Goal: Information Seeking & Learning: Learn about a topic

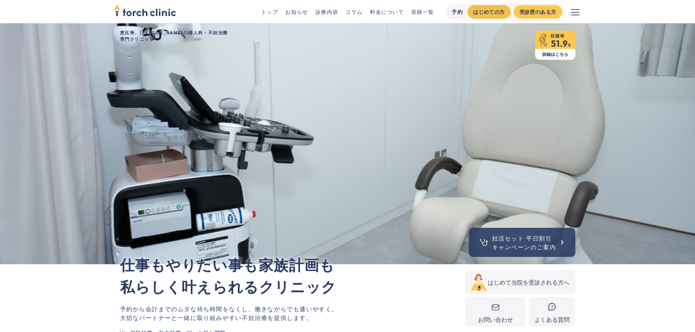
click at [474, 15] on div "はじめての方" at bounding box center [488, 12] width 31 height 8
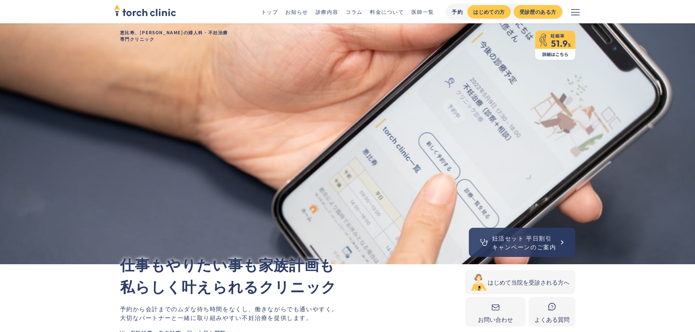
click at [425, 9] on link "医師一覧" at bounding box center [422, 11] width 23 height 7
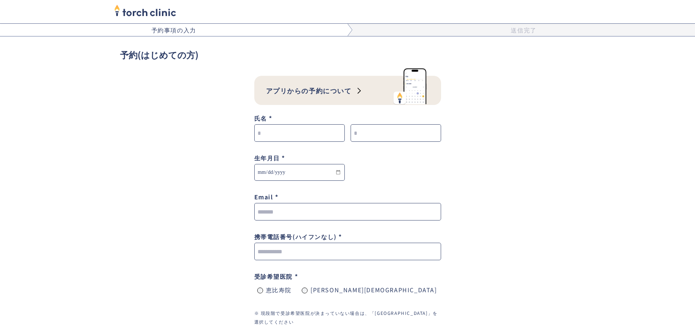
click at [317, 93] on div "アプリからの予約について" at bounding box center [309, 91] width 86 height 10
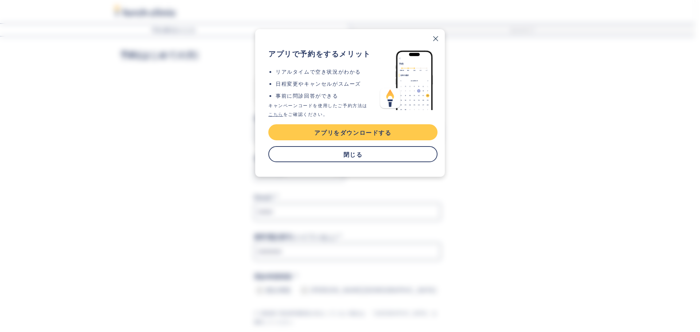
click at [276, 116] on link "こちら" at bounding box center [275, 114] width 15 height 6
click at [347, 157] on link "閉じる" at bounding box center [352, 154] width 169 height 16
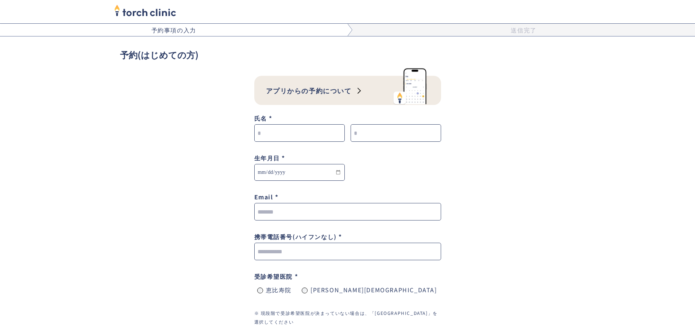
click at [356, 94] on div "アプリからの予約について" at bounding box center [329, 93] width 127 height 23
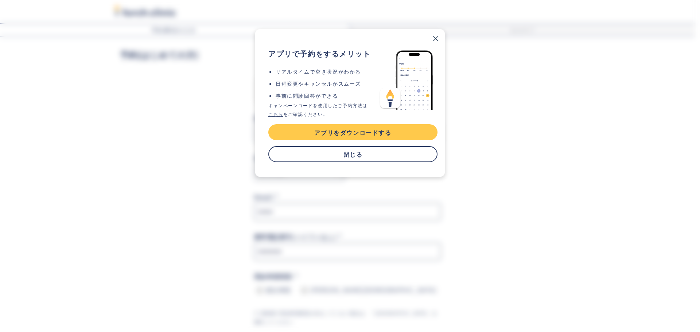
click at [343, 161] on link "閉じる" at bounding box center [352, 154] width 169 height 16
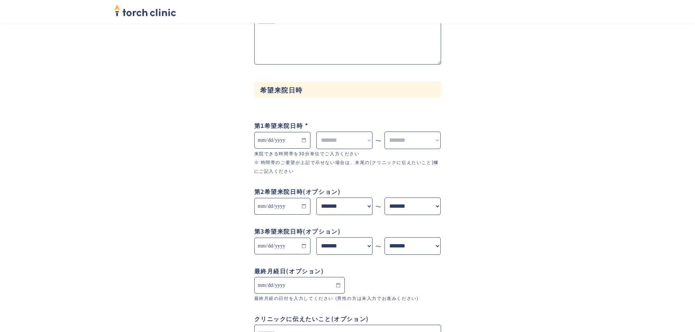
scroll to position [523, 0]
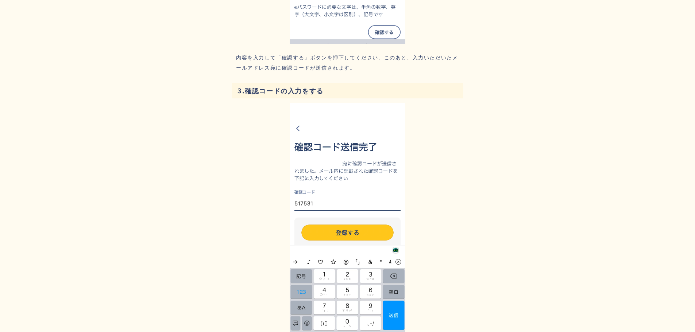
scroll to position [2006, 0]
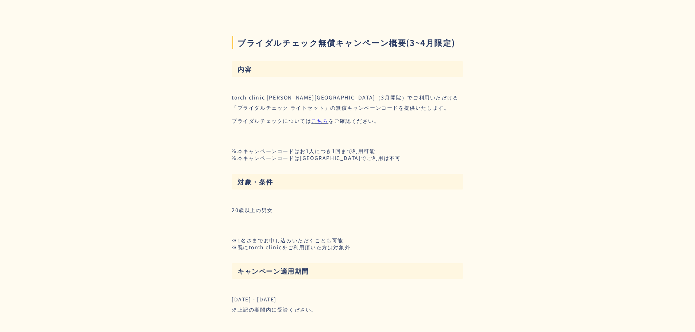
scroll to position [693, 0]
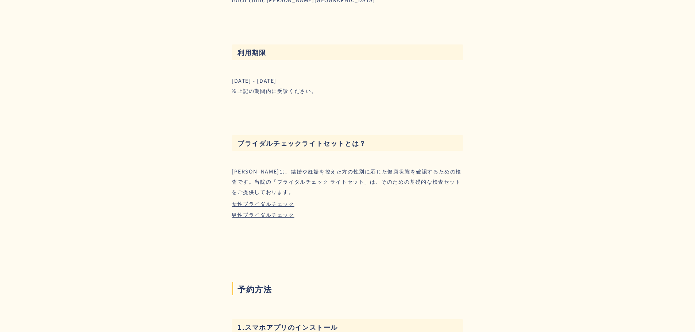
scroll to position [511, 0]
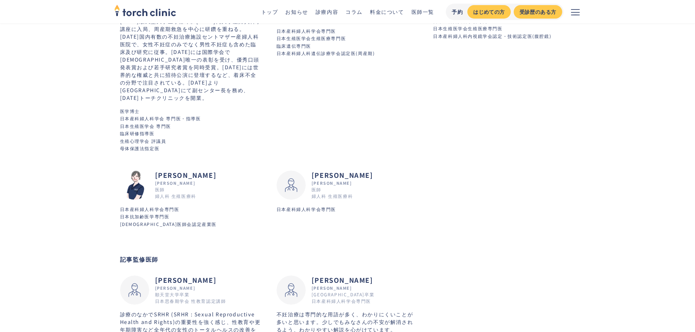
scroll to position [109, 0]
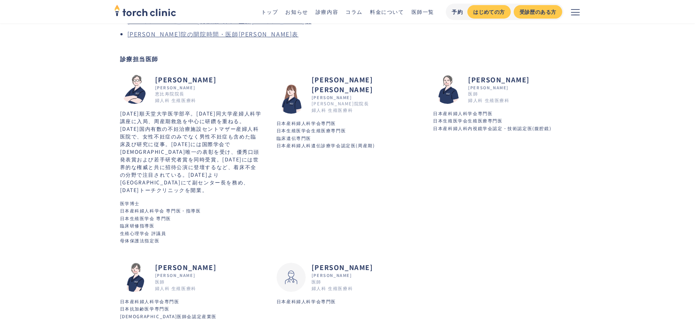
click at [208, 36] on link "上野院の開院時間・医師シフト表" at bounding box center [212, 34] width 171 height 9
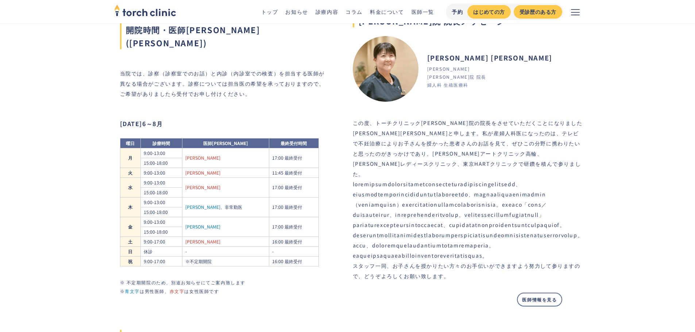
scroll to position [369, 0]
click at [291, 12] on link "お知らせ" at bounding box center [296, 11] width 23 height 7
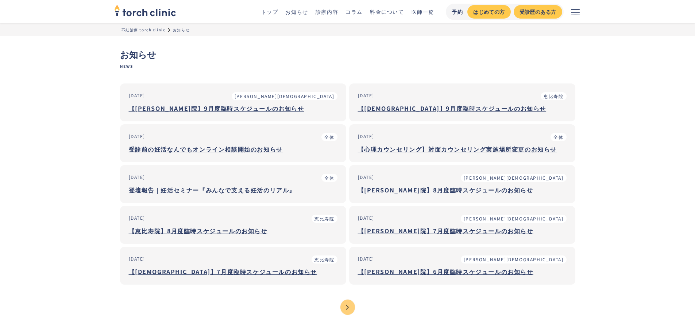
click at [220, 107] on div "【[PERSON_NAME]院】9月度臨時スケジュールのお知らせ" at bounding box center [233, 108] width 209 height 9
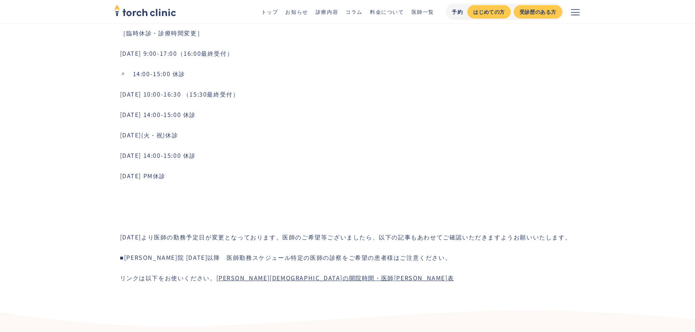
scroll to position [438, 0]
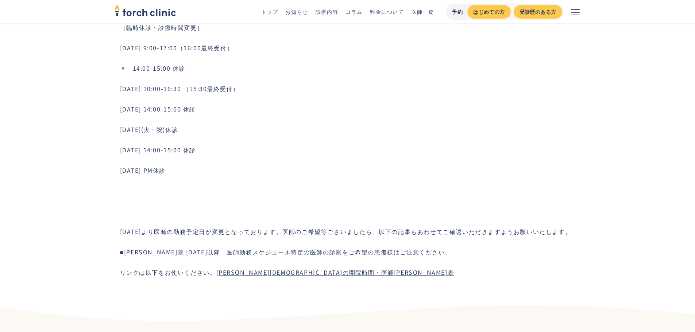
click at [279, 275] on link "上野院の開院時間・医師シフト表" at bounding box center [335, 272] width 238 height 9
click at [578, 9] on icon "メニューを開く" at bounding box center [575, 12] width 9 height 9
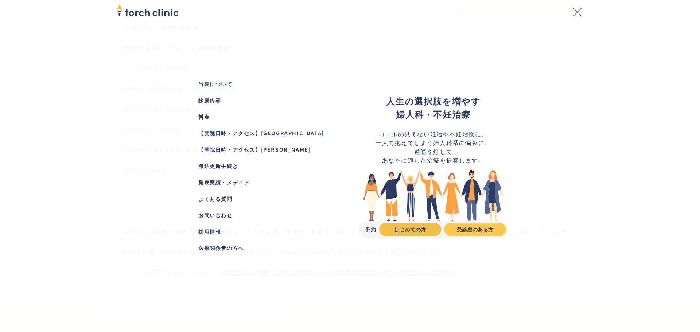
click at [406, 232] on div "はじめての方" at bounding box center [410, 230] width 50 height 8
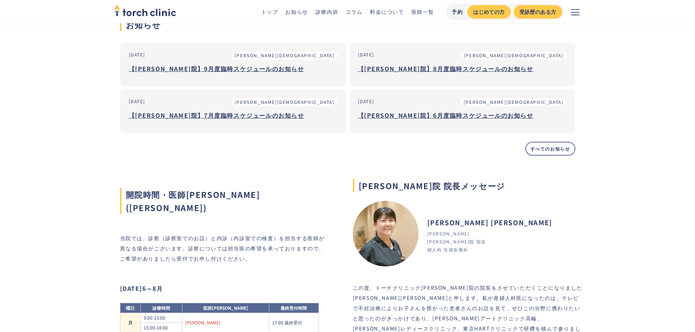
scroll to position [186, 0]
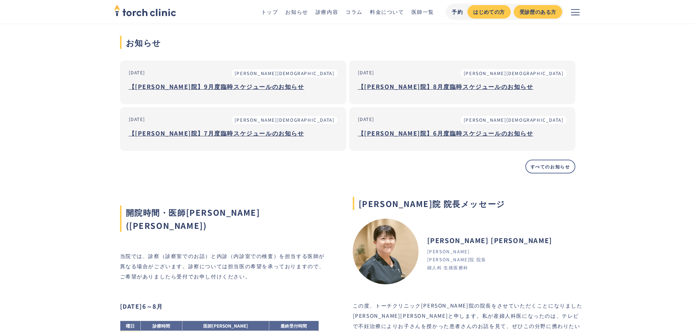
click at [181, 85] on h3 "【[PERSON_NAME]院】9月度臨時スケジュールのお知らせ" at bounding box center [233, 86] width 209 height 11
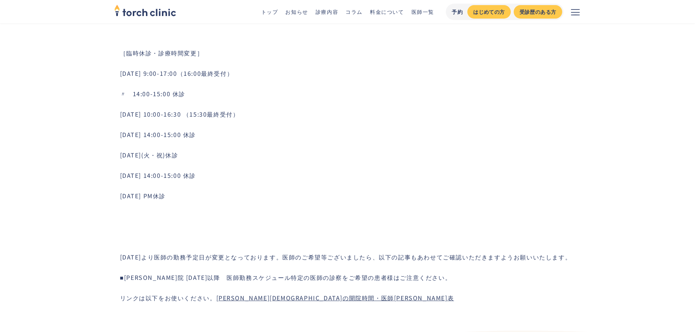
scroll to position [438, 0]
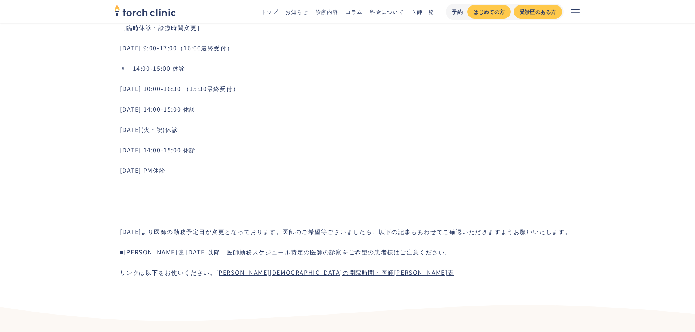
click at [427, 13] on link "医師一覧" at bounding box center [422, 11] width 23 height 7
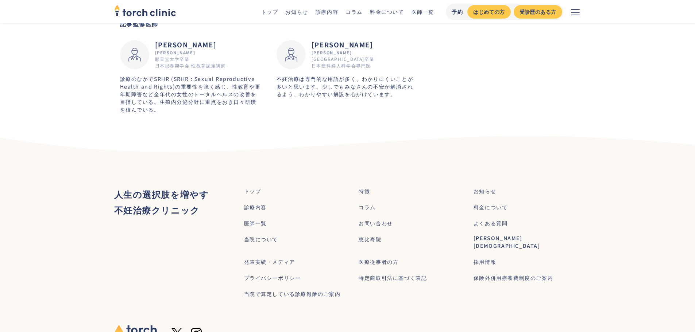
scroll to position [438, 0]
click at [478, 234] on div "[PERSON_NAME][DEMOGRAPHIC_DATA]" at bounding box center [527, 241] width 108 height 15
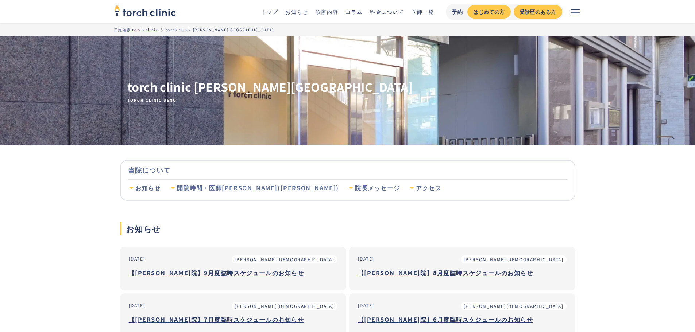
click at [229, 189] on div "開院時間・医師シフト(上野院)" at bounding box center [258, 188] width 162 height 8
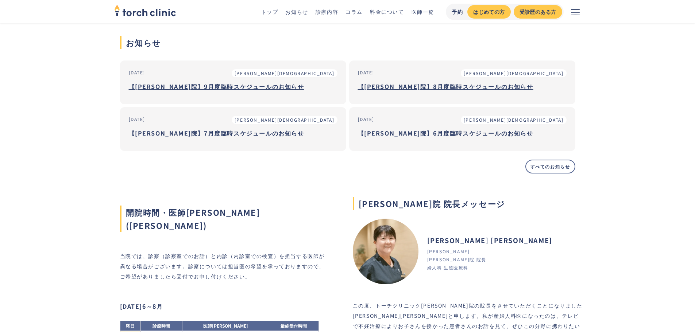
scroll to position [4, 0]
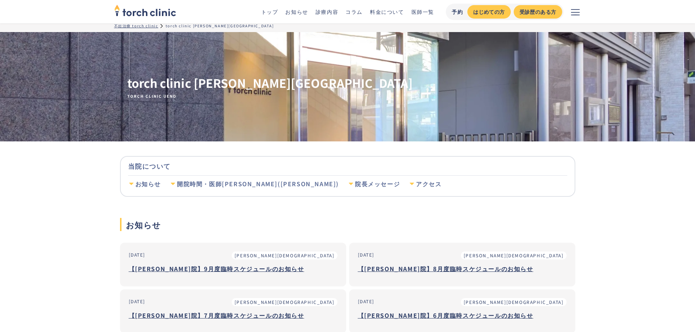
click at [327, 15] on li "診療内容" at bounding box center [326, 12] width 23 height 8
click at [327, 12] on link "診療内容" at bounding box center [326, 11] width 23 height 7
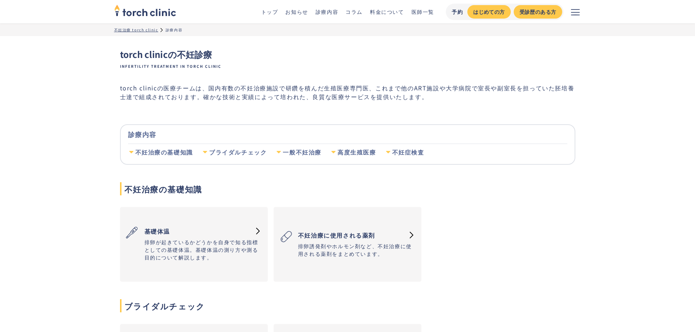
click at [390, 12] on link "料金について" at bounding box center [387, 11] width 34 height 7
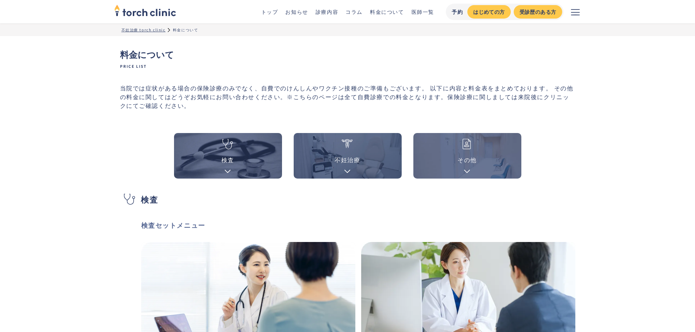
click at [450, 162] on link "その他" at bounding box center [467, 156] width 108 height 46
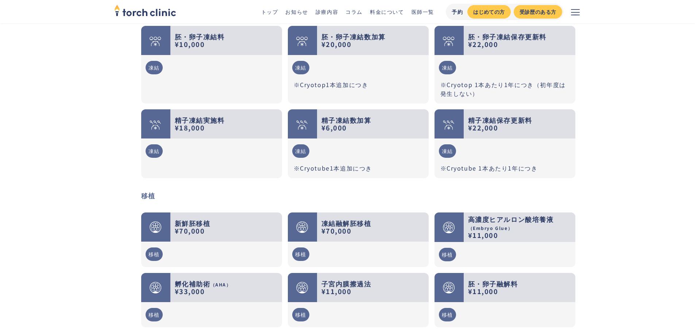
scroll to position [1345, 0]
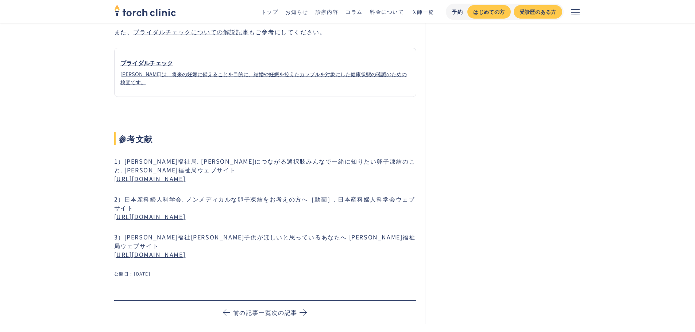
scroll to position [4413, 0]
